Goal: Check status

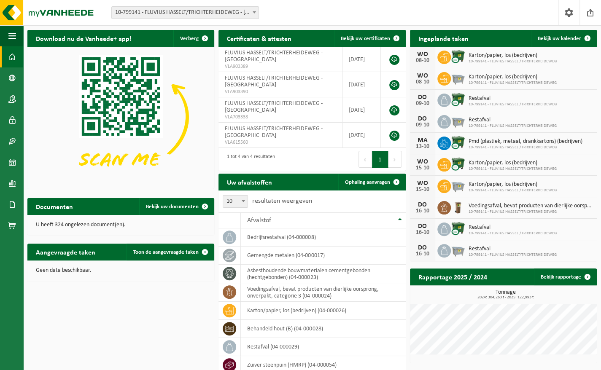
click at [256, 12] on span at bounding box center [254, 12] width 8 height 11
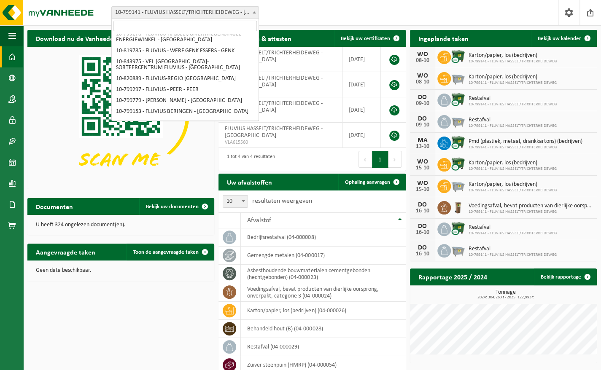
scroll to position [51, 0]
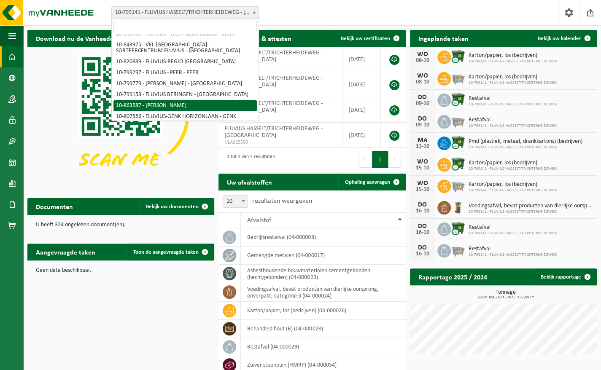
select select "101592"
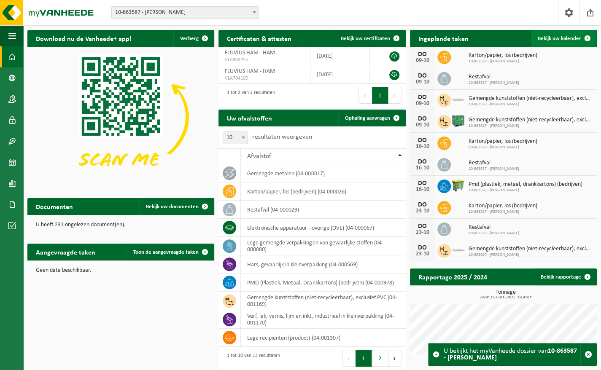
click at [571, 35] on link "Bekijk uw kalender" at bounding box center [563, 38] width 65 height 17
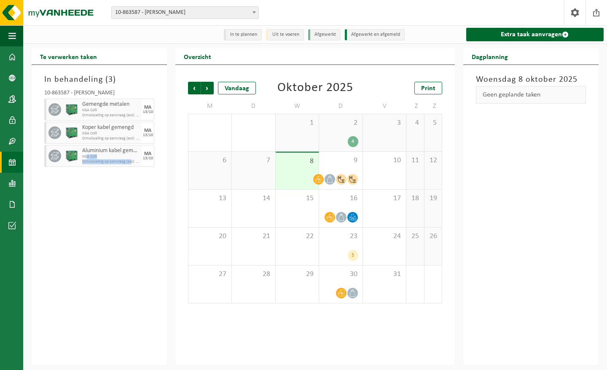
drag, startPoint x: 87, startPoint y: 155, endPoint x: 132, endPoint y: 183, distance: 52.4
click at [132, 183] on div "In behandeling ( 3 ) 10-863587 - FLUVIUS HAM - HAM Gemengde metalen KGA Colli O…" at bounding box center [99, 215] width 135 height 300
click at [52, 156] on icon at bounding box center [55, 156] width 8 height 7
drag, startPoint x: 52, startPoint y: 156, endPoint x: 78, endPoint y: 178, distance: 33.8
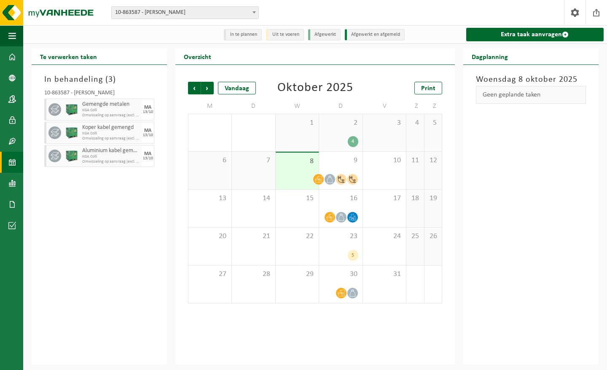
click at [78, 178] on div "In behandeling ( 3 ) 10-863587 - FLUVIUS HAM - HAM Gemengde metalen KGA Colli O…" at bounding box center [99, 215] width 135 height 300
drag, startPoint x: 148, startPoint y: 156, endPoint x: 175, endPoint y: 189, distance: 43.4
click at [175, 189] on div "Te verwerken taken In behandeling ( 3 ) 10-863587 - FLUVIUS HAM - HAM Gemengde …" at bounding box center [314, 206] width 575 height 317
drag, startPoint x: 175, startPoint y: 189, endPoint x: 120, endPoint y: 175, distance: 57.2
click at [120, 175] on div "In behandeling ( 3 ) 10-863587 - FLUVIUS HAM - HAM Gemengde metalen KGA Colli O…" at bounding box center [99, 215] width 135 height 300
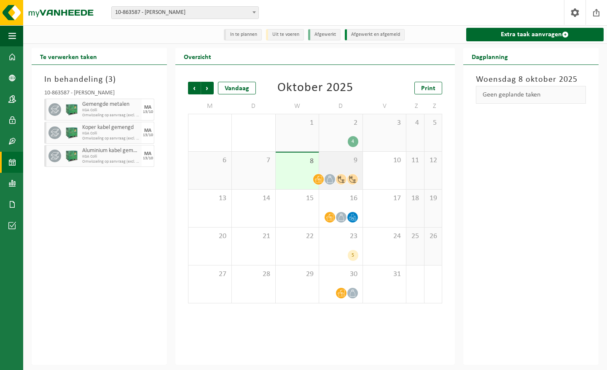
click at [341, 177] on icon at bounding box center [341, 179] width 7 height 7
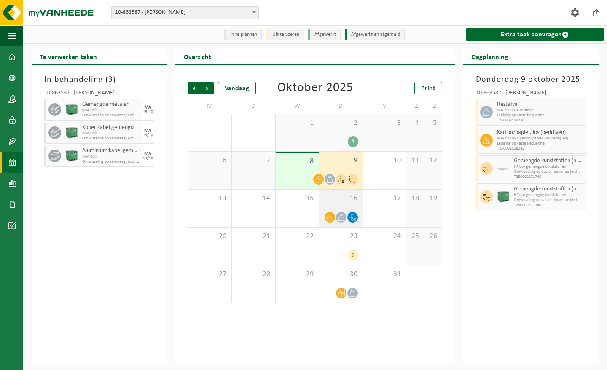
click at [343, 207] on div "16" at bounding box center [340, 209] width 43 height 38
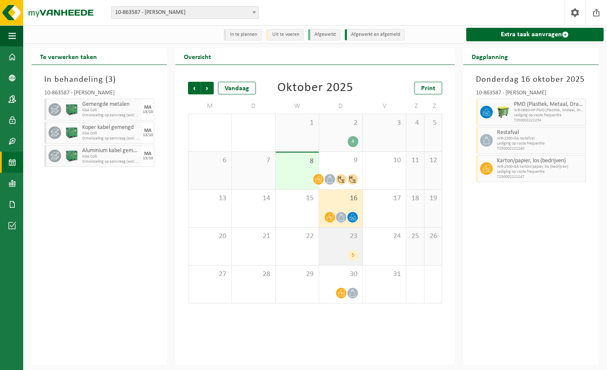
click at [341, 241] on span "23" at bounding box center [340, 236] width 35 height 9
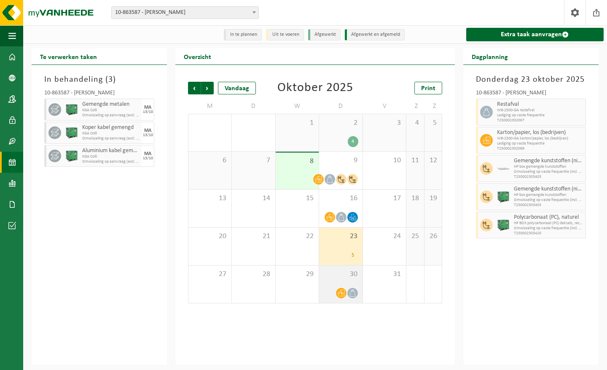
click at [342, 287] on div "30" at bounding box center [340, 285] width 43 height 38
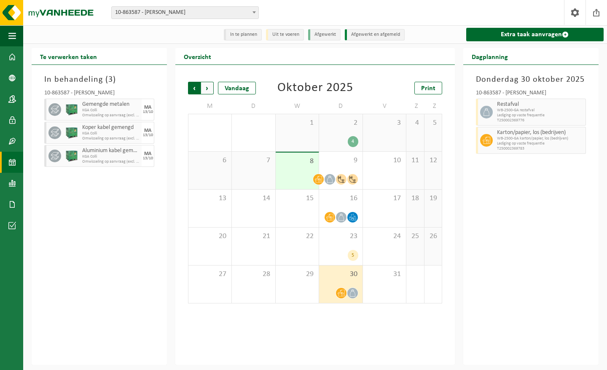
click at [210, 83] on span "Volgende" at bounding box center [207, 88] width 13 height 13
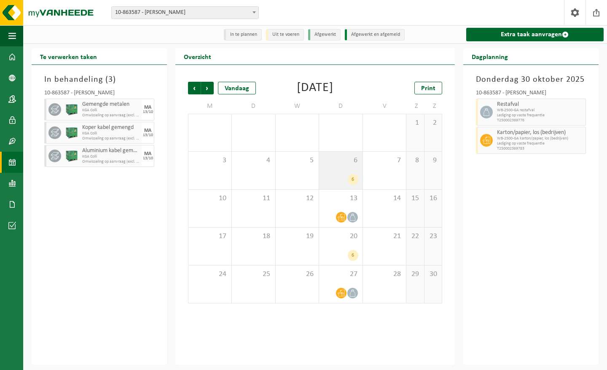
click at [348, 183] on div "6 6" at bounding box center [340, 171] width 43 height 38
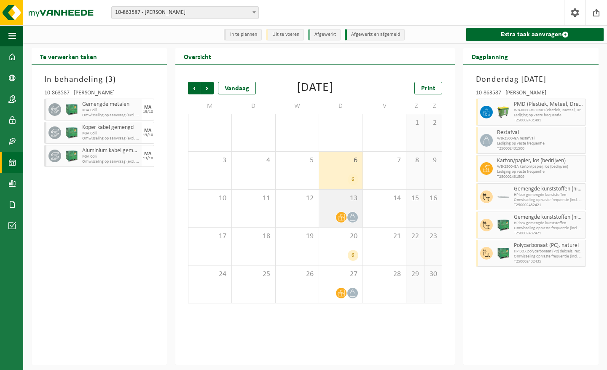
click at [343, 217] on div "13" at bounding box center [340, 209] width 43 height 38
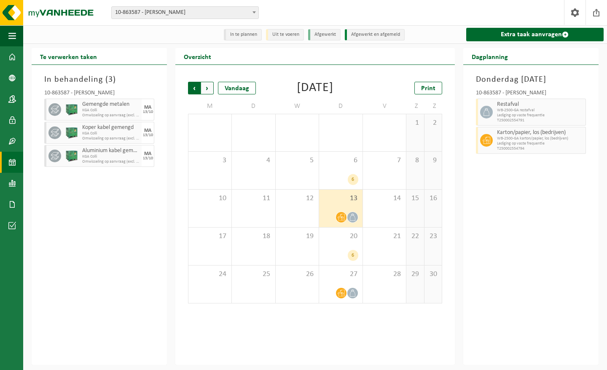
click at [209, 88] on span "Volgende" at bounding box center [207, 88] width 13 height 13
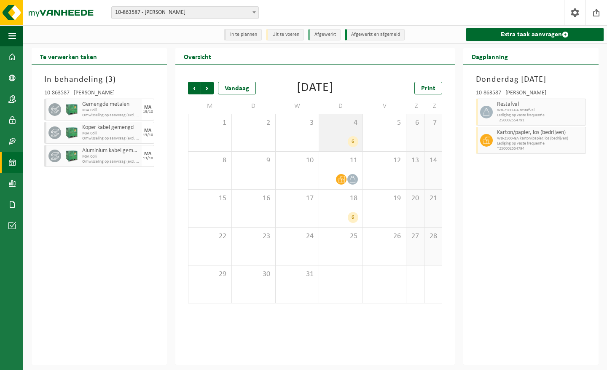
click at [347, 128] on span "4" at bounding box center [340, 122] width 35 height 9
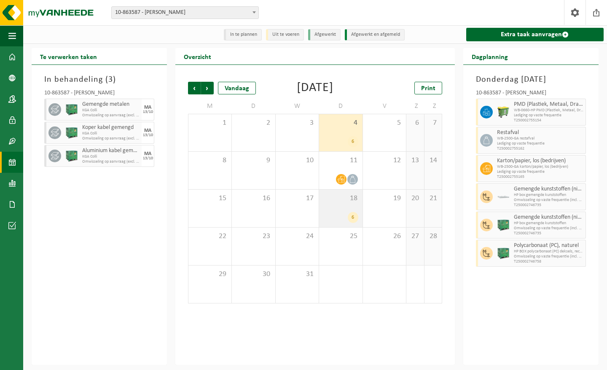
click at [342, 222] on div "18 6" at bounding box center [340, 209] width 43 height 38
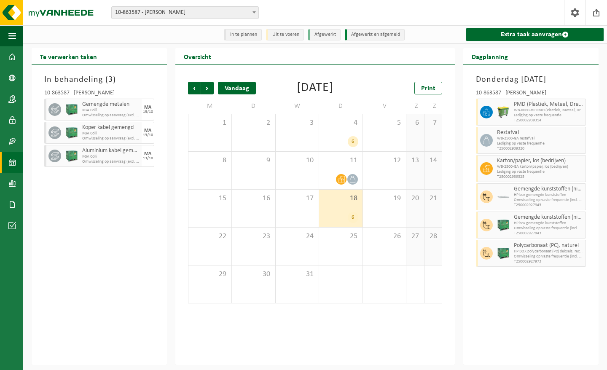
click at [236, 88] on div "Vandaag" at bounding box center [237, 88] width 38 height 13
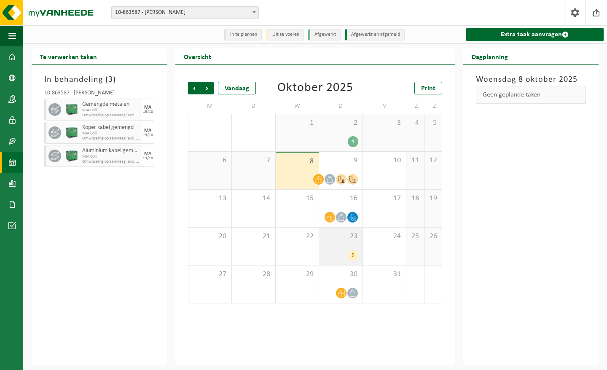
click at [340, 243] on div "23 5" at bounding box center [340, 247] width 43 height 38
